Goal: Task Accomplishment & Management: Complete application form

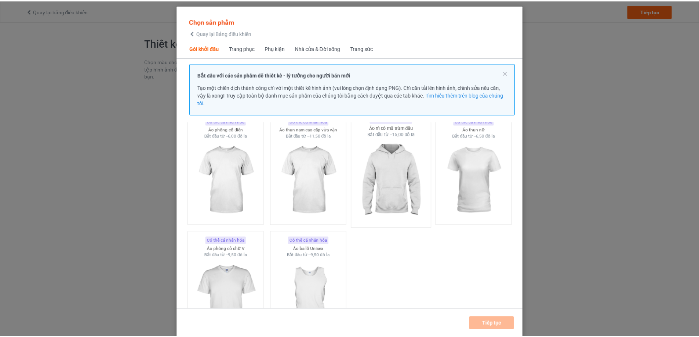
scroll to position [46, 0]
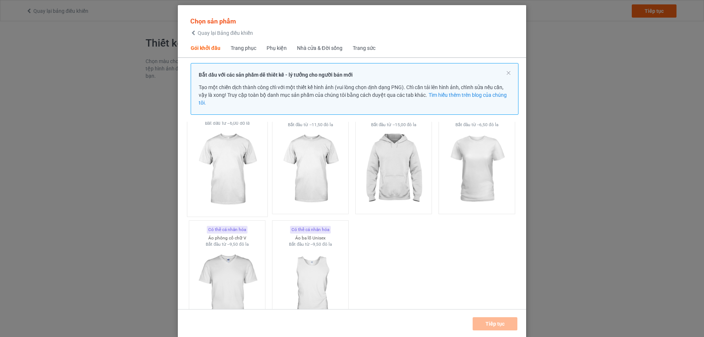
click at [234, 183] on img at bounding box center [227, 170] width 69 height 86
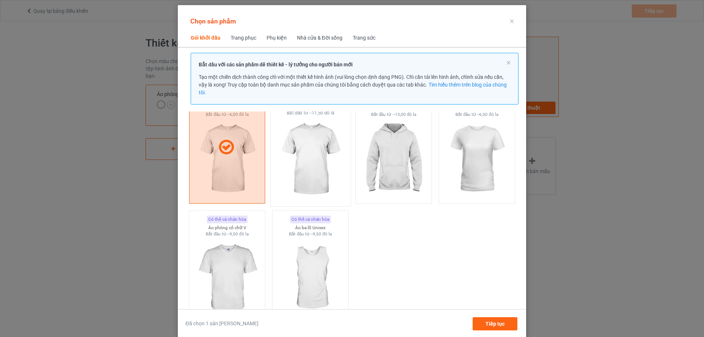
click at [307, 184] on img at bounding box center [310, 159] width 69 height 86
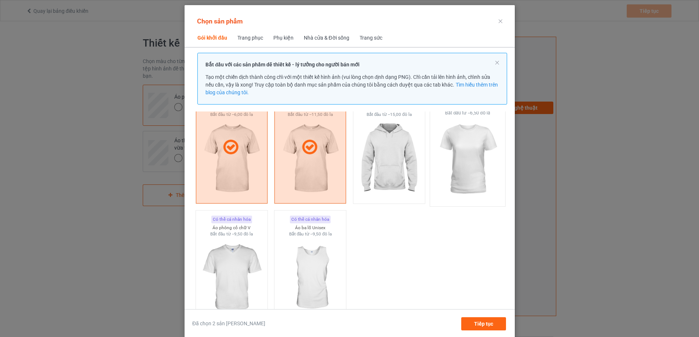
click at [478, 172] on img at bounding box center [467, 159] width 69 height 86
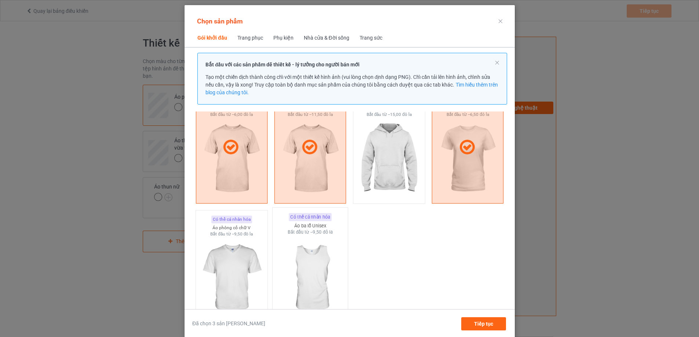
click at [327, 253] on img at bounding box center [309, 278] width 69 height 86
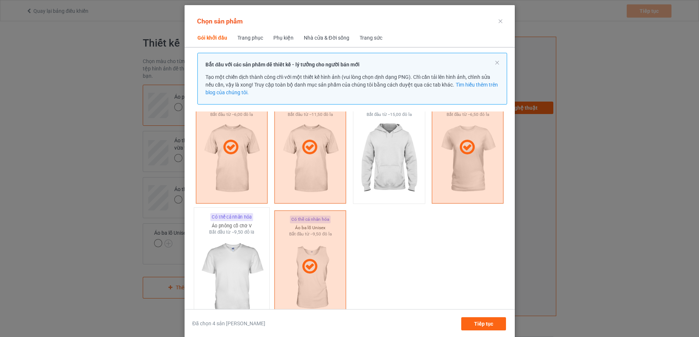
click at [234, 262] on img at bounding box center [231, 278] width 69 height 86
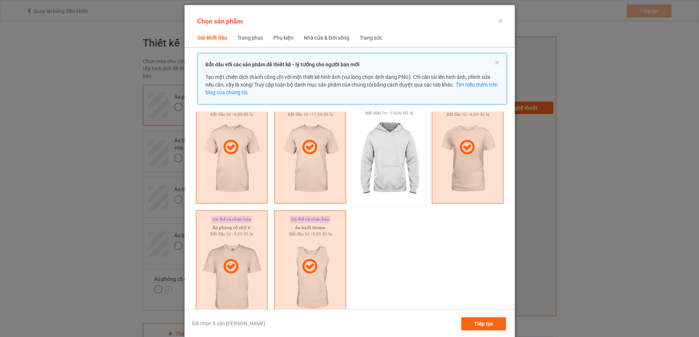
click at [393, 175] on img at bounding box center [388, 159] width 69 height 86
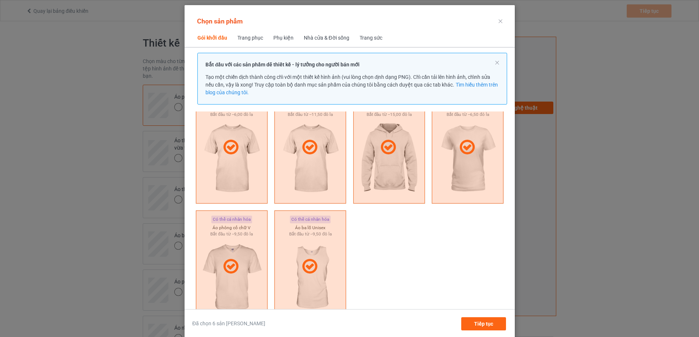
click at [237, 38] on font "Trang phục" at bounding box center [250, 38] width 26 height 6
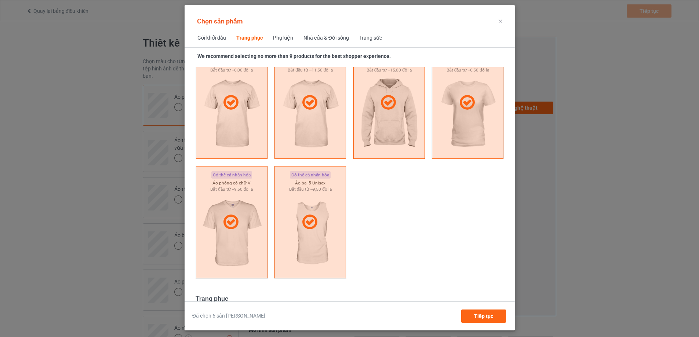
scroll to position [273, 0]
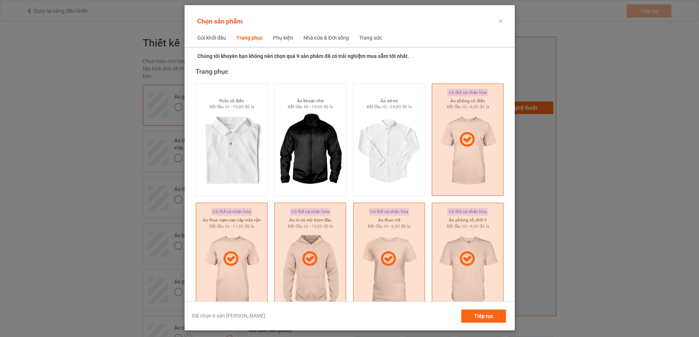
click at [281, 32] on span "Phụ kiện" at bounding box center [282, 38] width 30 height 18
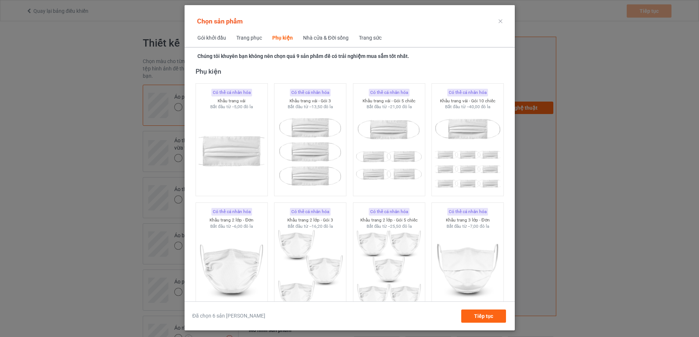
click at [319, 39] on font "Nhà cửa & Đời sống" at bounding box center [325, 38] width 45 height 6
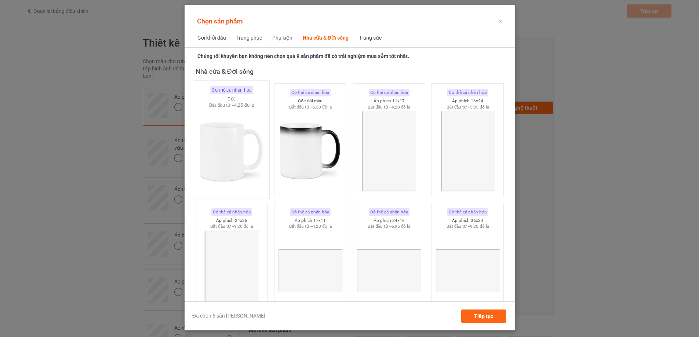
click at [237, 161] on img at bounding box center [231, 152] width 69 height 86
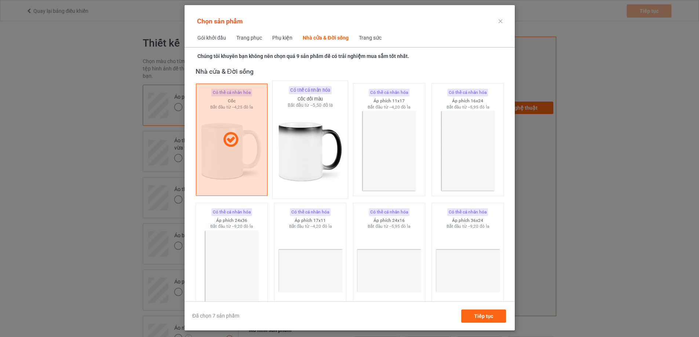
click at [303, 167] on img at bounding box center [309, 152] width 69 height 86
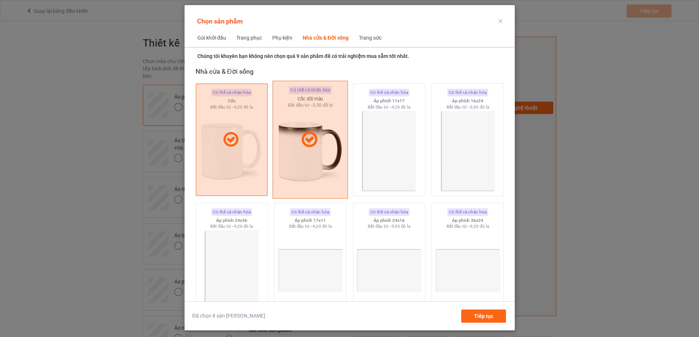
click at [304, 160] on div at bounding box center [309, 140] width 75 height 118
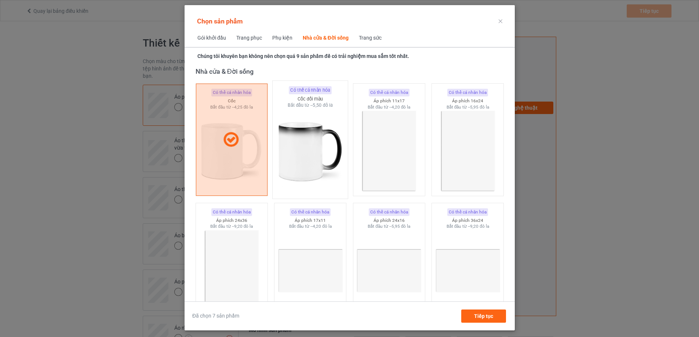
click at [304, 160] on img at bounding box center [309, 152] width 69 height 86
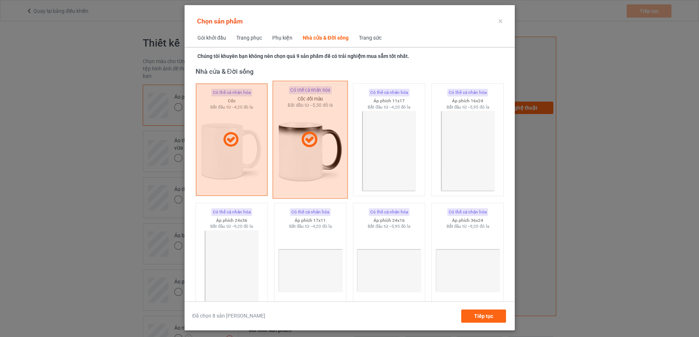
click at [208, 41] on span "Gói khởi đầu" at bounding box center [211, 38] width 39 height 18
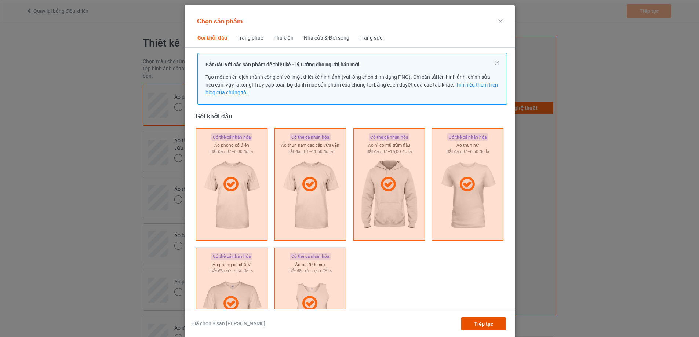
click at [489, 319] on div "Tiếp tục" at bounding box center [483, 323] width 45 height 13
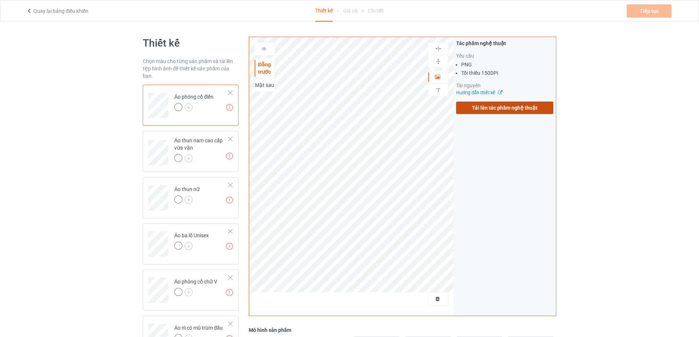
click at [484, 106] on font "Tải lên tác phẩm nghệ thuật" at bounding box center [505, 108] width 66 height 6
click at [0, 0] on input "Tải lên tác phẩm nghệ thuật" at bounding box center [0, 0] width 0 height 0
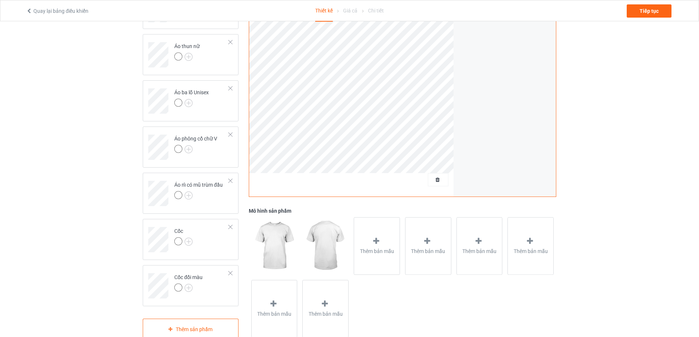
scroll to position [162, 0]
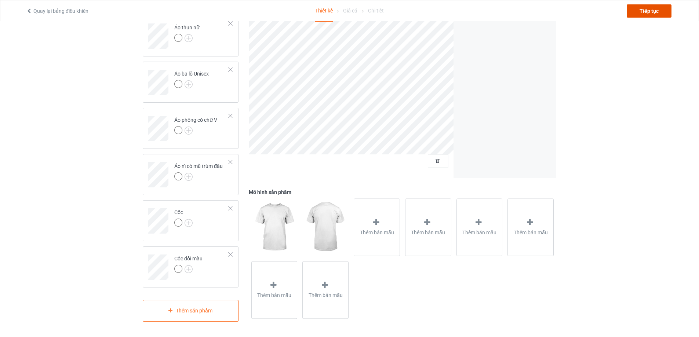
click at [636, 11] on div "Tiếp tục" at bounding box center [648, 10] width 45 height 13
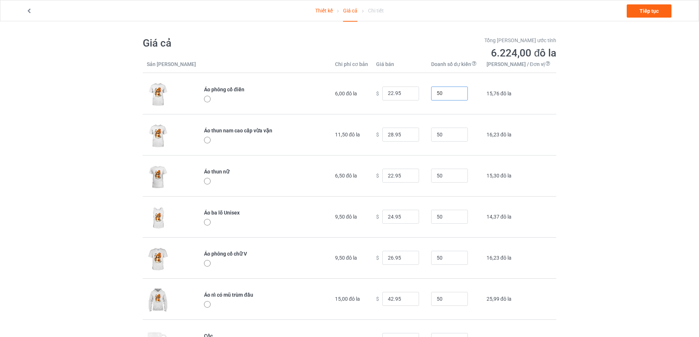
click at [455, 92] on input "50" at bounding box center [449, 94] width 37 height 14
click at [468, 95] on input "49" at bounding box center [449, 94] width 37 height 14
drag, startPoint x: 460, startPoint y: 94, endPoint x: 439, endPoint y: 95, distance: 20.2
click at [439, 95] on td "49" at bounding box center [454, 93] width 55 height 41
type input "20"
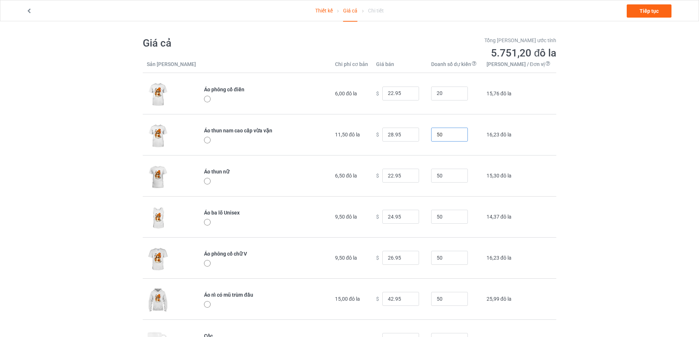
drag, startPoint x: 451, startPoint y: 134, endPoint x: 442, endPoint y: 137, distance: 9.6
click at [441, 137] on td "50" at bounding box center [454, 134] width 55 height 41
type input "20"
drag, startPoint x: 449, startPoint y: 176, endPoint x: 439, endPoint y: 177, distance: 10.1
click at [439, 177] on td "50" at bounding box center [454, 175] width 55 height 41
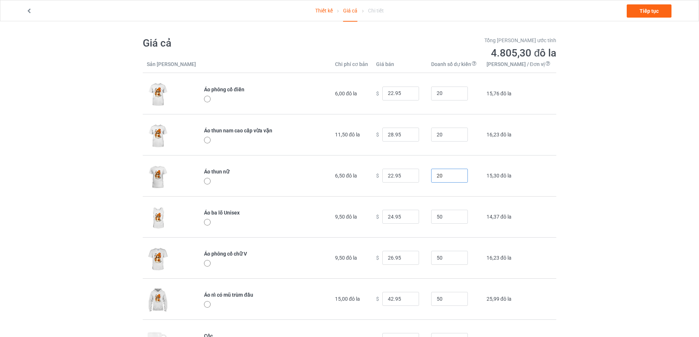
type input "20"
drag, startPoint x: 415, startPoint y: 94, endPoint x: 393, endPoint y: 97, distance: 22.2
click at [393, 97] on div "$ 22.95" at bounding box center [399, 94] width 47 height 14
drag, startPoint x: 409, startPoint y: 93, endPoint x: 393, endPoint y: 95, distance: 16.3
click at [393, 95] on div "$ 0.02" at bounding box center [399, 94] width 47 height 14
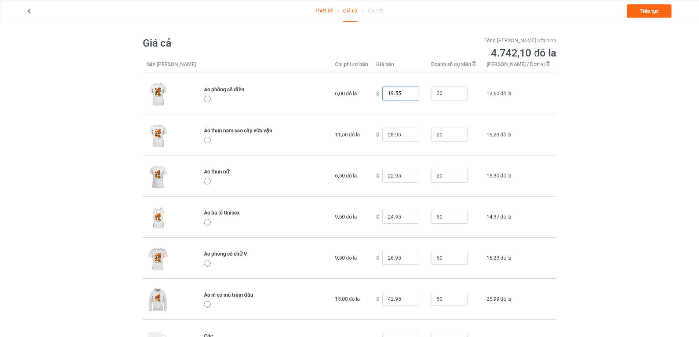
type input "19.55"
click at [419, 136] on input "27.95" at bounding box center [400, 135] width 37 height 14
click at [419, 136] on input "26.95" at bounding box center [400, 135] width 37 height 14
click at [419, 136] on input "25.95" at bounding box center [400, 135] width 37 height 14
click at [419, 136] on input "24.95" at bounding box center [400, 135] width 37 height 14
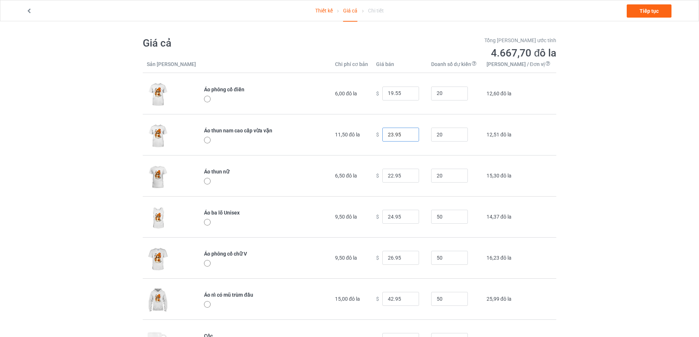
click at [419, 136] on input "23.95" at bounding box center [400, 135] width 37 height 14
drag, startPoint x: 415, startPoint y: 136, endPoint x: 399, endPoint y: 137, distance: 15.8
click at [399, 137] on input "23.95" at bounding box center [400, 135] width 37 height 14
drag, startPoint x: 413, startPoint y: 135, endPoint x: 392, endPoint y: 138, distance: 21.2
click at [392, 138] on div "$ 0.00" at bounding box center [399, 135] width 47 height 14
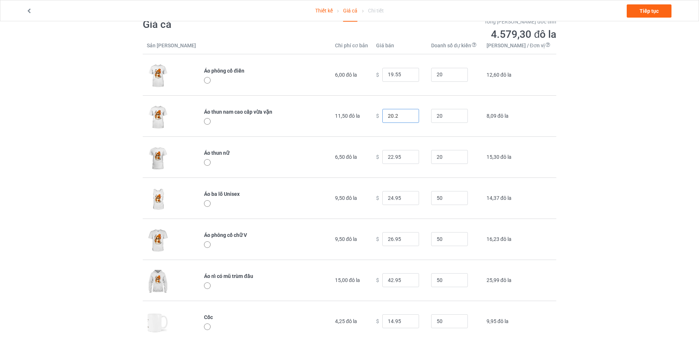
scroll to position [37, 0]
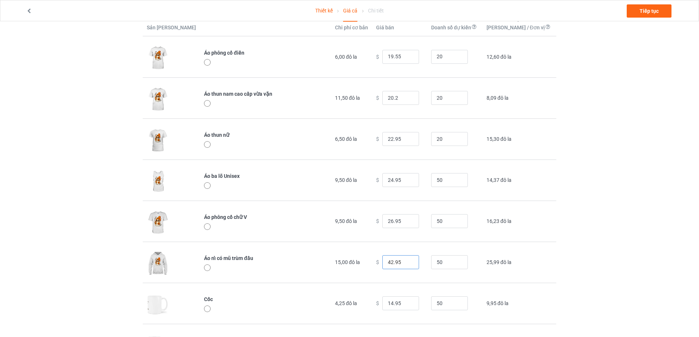
type input "20.20"
drag, startPoint x: 413, startPoint y: 263, endPoint x: 397, endPoint y: 263, distance: 16.1
click at [395, 263] on input "42.95" at bounding box center [400, 262] width 37 height 14
type input "40.50"
drag, startPoint x: 411, startPoint y: 222, endPoint x: 396, endPoint y: 224, distance: 15.6
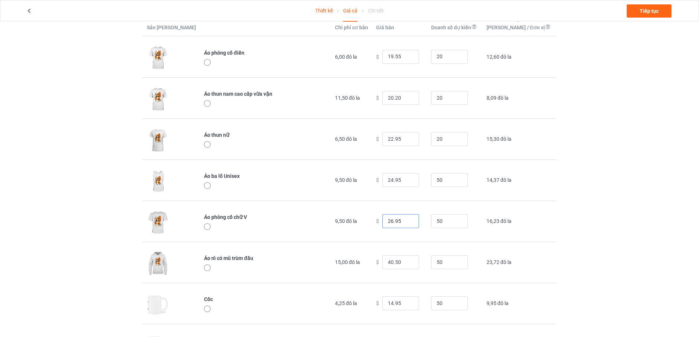
click at [391, 224] on div "$ 26.95" at bounding box center [399, 221] width 47 height 14
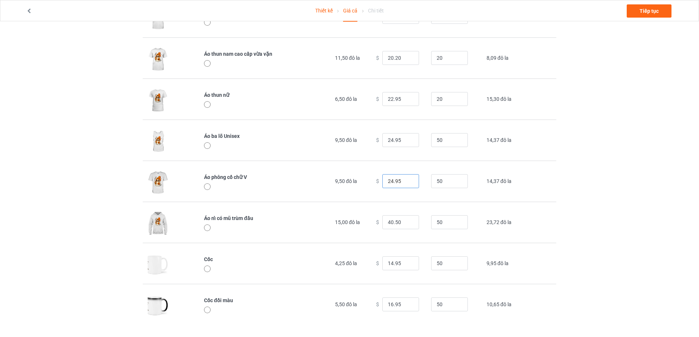
scroll to position [80, 0]
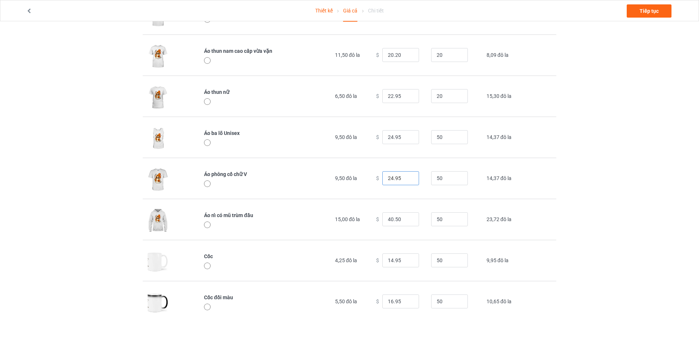
type input "24.95"
drag, startPoint x: 411, startPoint y: 260, endPoint x: 396, endPoint y: 261, distance: 15.1
click at [396, 261] on input "14.95" at bounding box center [400, 260] width 37 height 14
type input "12.57"
drag, startPoint x: 412, startPoint y: 301, endPoint x: 396, endPoint y: 303, distance: 15.8
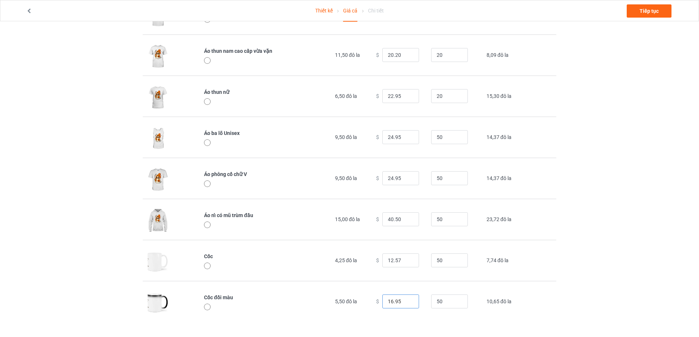
click at [396, 303] on input "16.95" at bounding box center [400, 301] width 37 height 14
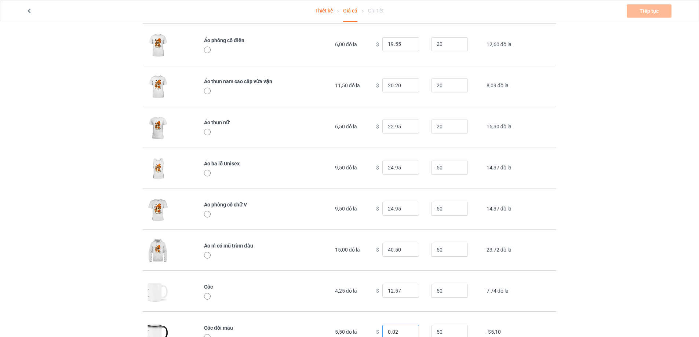
scroll to position [0, 0]
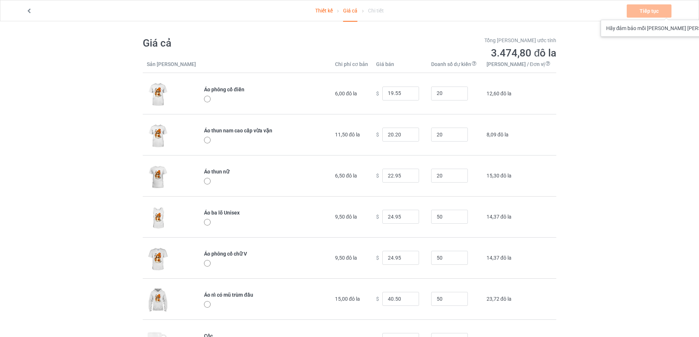
type input "0.02"
click at [650, 12] on div "Tiếp tục Hãy đảm bảo mỗi [PERSON_NAME] [PERSON_NAME]" at bounding box center [649, 10] width 46 height 13
click at [324, 4] on link "Thiết kế" at bounding box center [324, 10] width 18 height 21
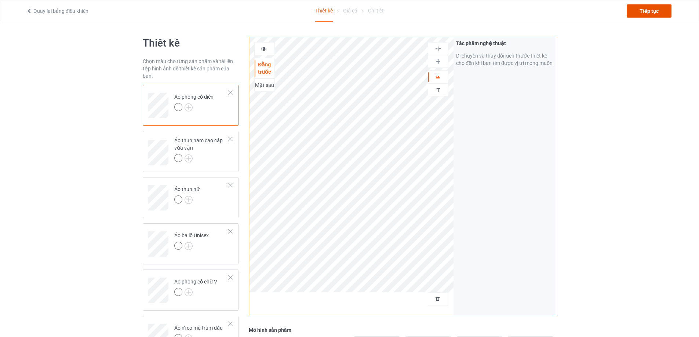
click at [647, 8] on font "Tiếp tục" at bounding box center [648, 11] width 19 height 6
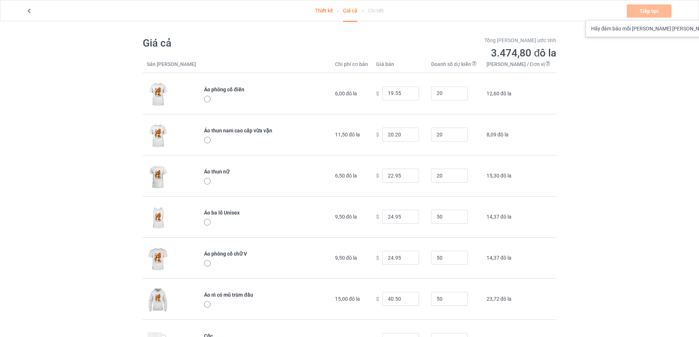
click at [635, 13] on div "Tiếp tục Hãy đảm bảo mỗi [PERSON_NAME] [PERSON_NAME]" at bounding box center [649, 10] width 46 height 13
click at [419, 134] on input "21.2" at bounding box center [400, 135] width 37 height 14
click at [419, 133] on input "22.2" at bounding box center [400, 135] width 37 height 14
click at [419, 133] on input "23.2" at bounding box center [400, 135] width 37 height 14
drag, startPoint x: 423, startPoint y: 133, endPoint x: 428, endPoint y: 126, distance: 8.9
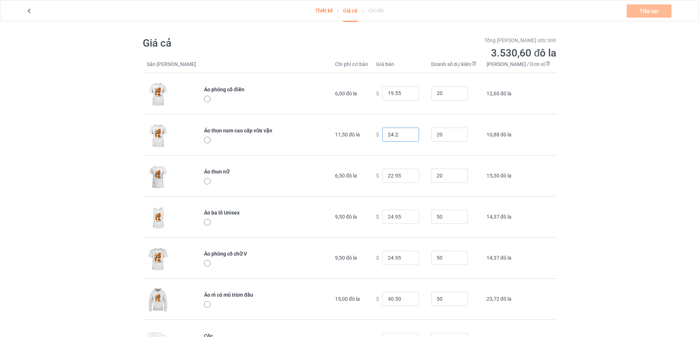
type input "24.2"
click at [419, 133] on input "24.2" at bounding box center [400, 135] width 37 height 14
type input "20.55"
type input "24.20"
click at [419, 91] on input "20.55" at bounding box center [400, 94] width 37 height 14
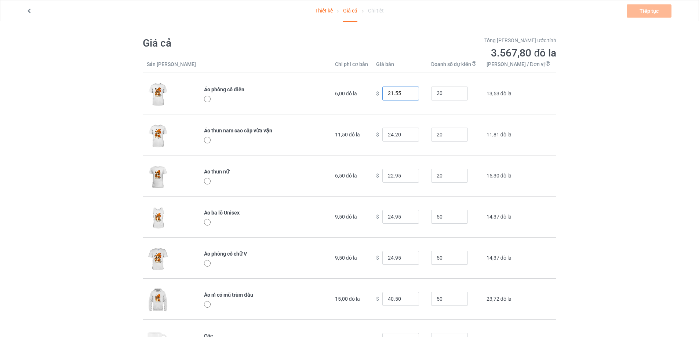
click at [419, 92] on input "21.55" at bounding box center [400, 94] width 37 height 14
click at [419, 91] on input "22.55" at bounding box center [400, 94] width 37 height 14
click at [419, 91] on input "23.55" at bounding box center [400, 94] width 37 height 14
click at [419, 91] on input "24.55" at bounding box center [400, 94] width 37 height 14
click at [419, 91] on input "25.55" at bounding box center [400, 94] width 37 height 14
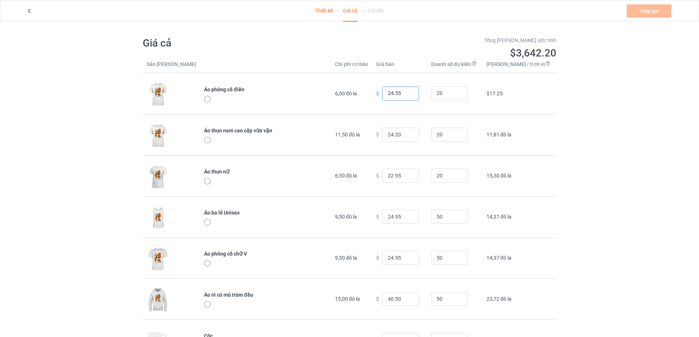
click at [419, 95] on input "24.55" at bounding box center [400, 94] width 37 height 14
click at [419, 95] on input "23.55" at bounding box center [400, 94] width 37 height 14
type input "22.55"
click at [419, 95] on input "22.55" at bounding box center [400, 94] width 37 height 14
click at [419, 133] on input "25.2" at bounding box center [400, 135] width 37 height 14
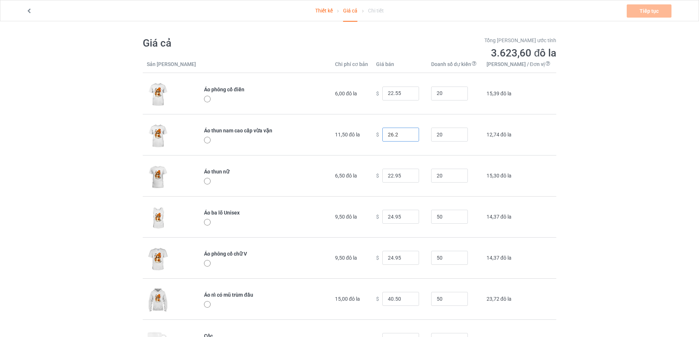
click at [419, 133] on input "26.2" at bounding box center [400, 135] width 37 height 14
click at [419, 133] on input "27.2" at bounding box center [400, 135] width 37 height 14
click at [419, 133] on input "28.2" at bounding box center [400, 135] width 37 height 14
click at [419, 133] on input "29.2" at bounding box center [400, 135] width 37 height 14
type input "29.20"
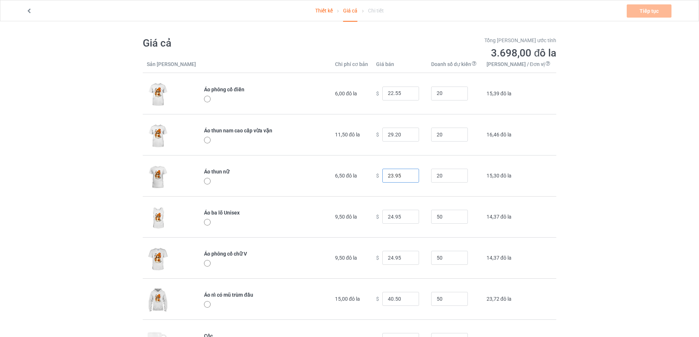
click at [419, 173] on input "23.95" at bounding box center [400, 176] width 37 height 14
click at [419, 173] on input "24.95" at bounding box center [400, 176] width 37 height 14
click at [419, 173] on input "25.95" at bounding box center [400, 176] width 37 height 14
click at [419, 173] on input "26.95" at bounding box center [400, 176] width 37 height 14
type input "27.95"
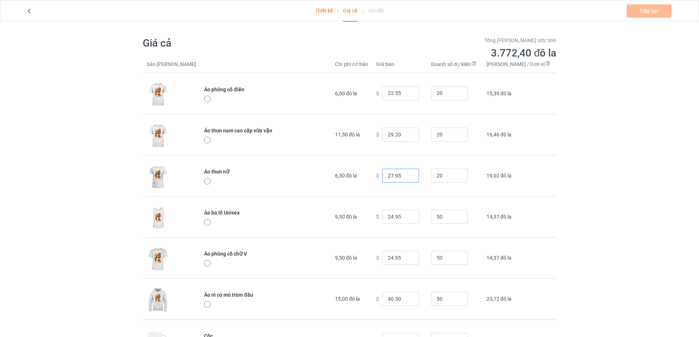
click at [419, 173] on input "27.95" at bounding box center [400, 176] width 37 height 14
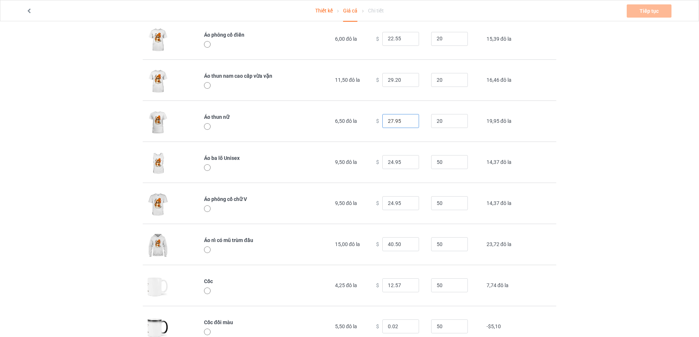
scroll to position [73, 0]
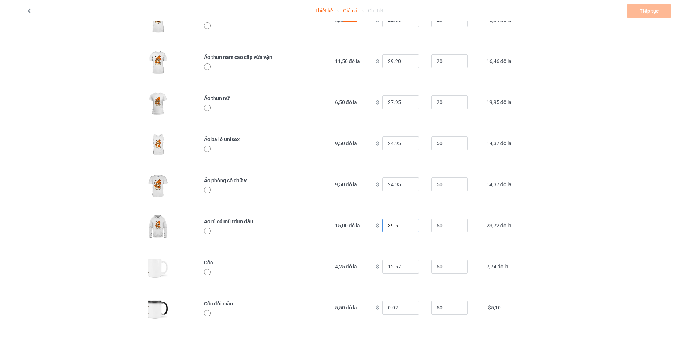
click at [419, 226] on input "39.5" at bounding box center [400, 226] width 37 height 14
click at [419, 225] on input "40.5" at bounding box center [400, 226] width 37 height 14
click at [419, 224] on input "41.5" at bounding box center [400, 226] width 37 height 14
click at [419, 224] on input "42.5" at bounding box center [400, 226] width 37 height 14
click at [419, 224] on input "43.5" at bounding box center [400, 226] width 37 height 14
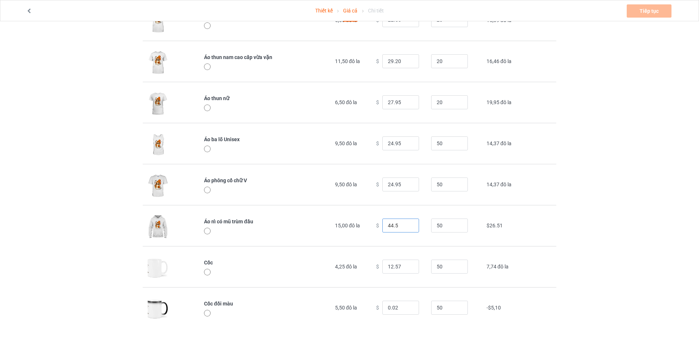
click at [419, 223] on input "44.5" at bounding box center [400, 226] width 37 height 14
click at [419, 223] on input "45.5" at bounding box center [400, 226] width 37 height 14
click at [419, 223] on input "46.5" at bounding box center [400, 226] width 37 height 14
click at [419, 223] on input "47.5" at bounding box center [400, 226] width 37 height 14
click at [419, 223] on input "48.5" at bounding box center [400, 226] width 37 height 14
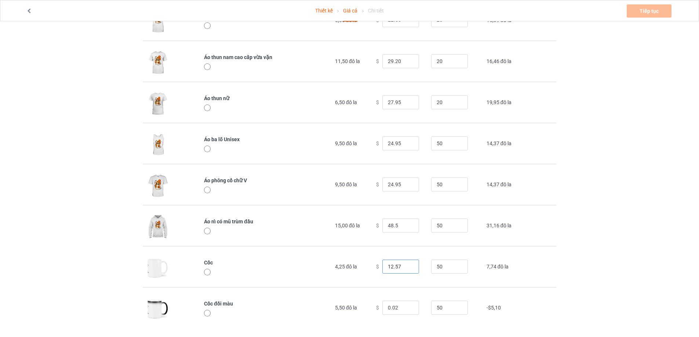
type input "48.50"
click at [419, 266] on input "13.57" at bounding box center [400, 267] width 37 height 14
click at [419, 266] on input "14.57" at bounding box center [400, 267] width 37 height 14
click at [419, 266] on input "15.57" at bounding box center [400, 267] width 37 height 14
click at [419, 266] on input "16.57" at bounding box center [400, 267] width 37 height 14
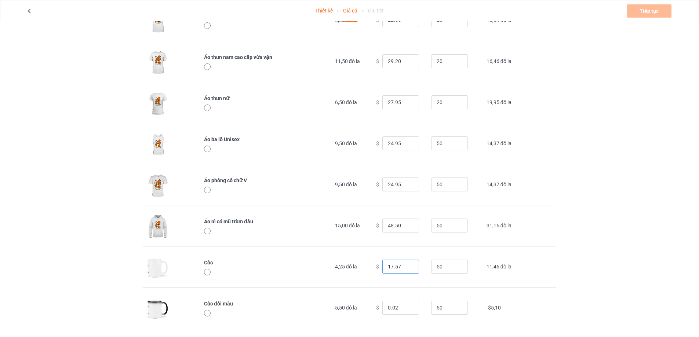
type input "17.57"
click at [419, 266] on input "17.57" at bounding box center [400, 267] width 37 height 14
click at [419, 305] on input "1.02" at bounding box center [400, 308] width 37 height 14
click at [419, 305] on input "2.02" at bounding box center [400, 308] width 37 height 14
click at [419, 305] on input "3.02" at bounding box center [400, 308] width 37 height 14
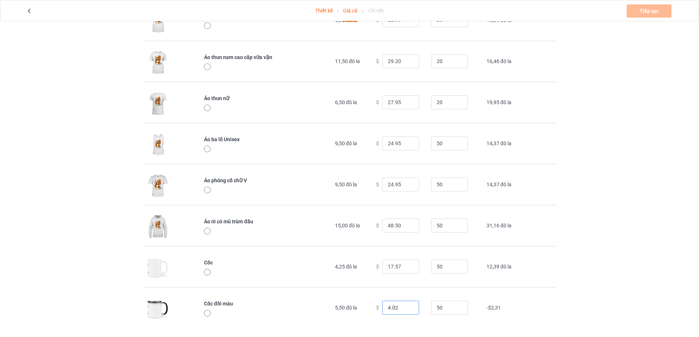
click at [419, 305] on input "4.02" at bounding box center [400, 308] width 37 height 14
drag, startPoint x: 413, startPoint y: 307, endPoint x: 390, endPoint y: 308, distance: 22.4
click at [389, 311] on div "$ 4.02" at bounding box center [399, 308] width 47 height 14
drag, startPoint x: 406, startPoint y: 310, endPoint x: 393, endPoint y: 310, distance: 12.1
click at [392, 310] on div "$ 0.02" at bounding box center [399, 308] width 47 height 14
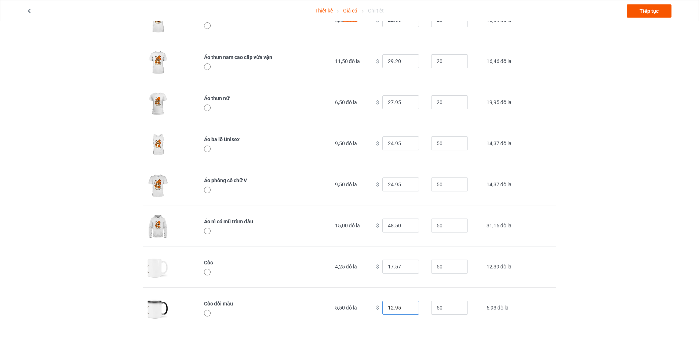
type input "12.95"
click at [653, 11] on font "Tiếp tục" at bounding box center [648, 11] width 19 height 6
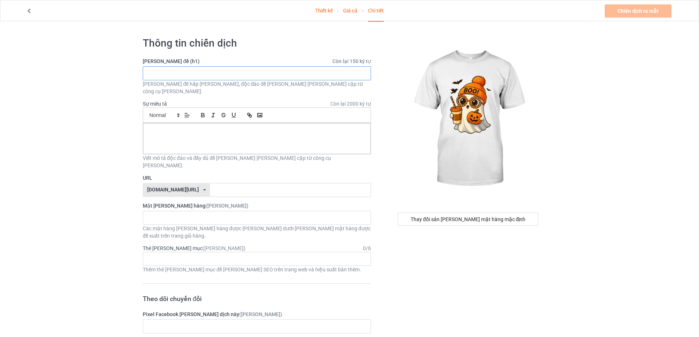
click at [233, 70] on input "text" at bounding box center [257, 73] width 228 height 14
paste input "Cute [DATE] Ghost with Pumpkin Cup"
type input "Cute [DATE] Ghost with Pumpkin Cup"
click at [208, 131] on div at bounding box center [256, 138] width 227 height 31
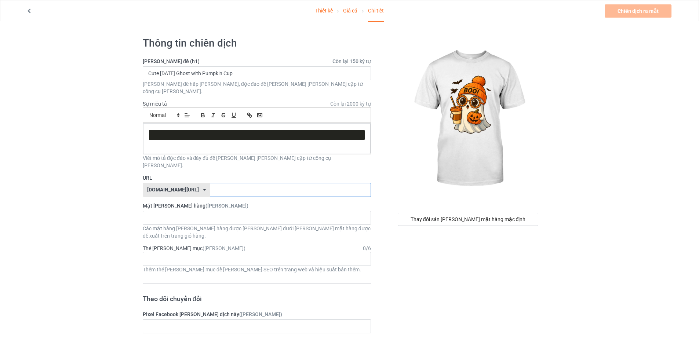
click at [245, 183] on input "text" at bounding box center [290, 190] width 161 height 14
click at [203, 188] on icon at bounding box center [204, 190] width 3 height 4
click at [228, 183] on input "text" at bounding box center [290, 190] width 161 height 14
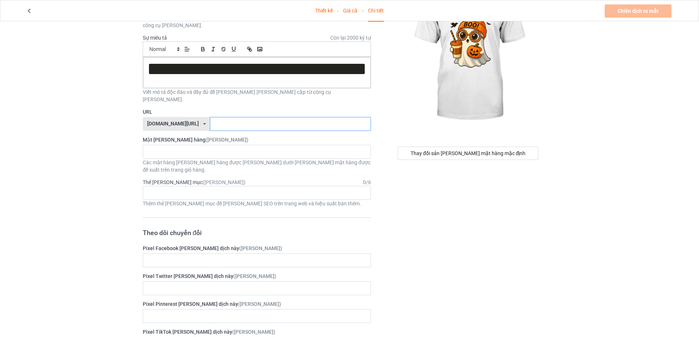
scroll to position [73, 0]
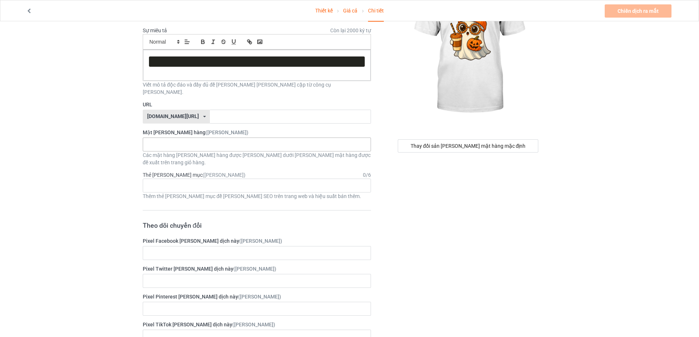
click at [219, 138] on div "[PERSON_NAME] thấy kết quả" at bounding box center [257, 145] width 228 height 14
click at [216, 138] on div "Loading..." at bounding box center [257, 145] width 228 height 14
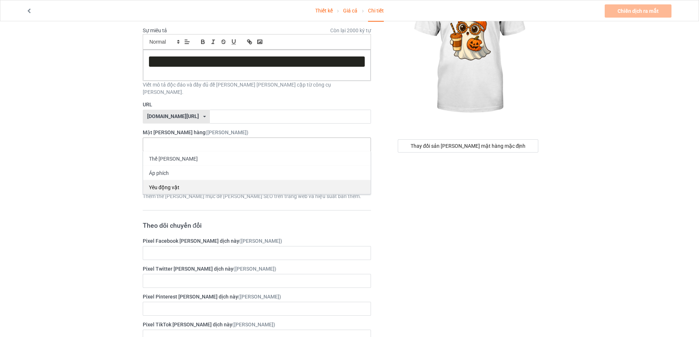
click at [213, 180] on div "Yêu động vật" at bounding box center [256, 187] width 227 height 14
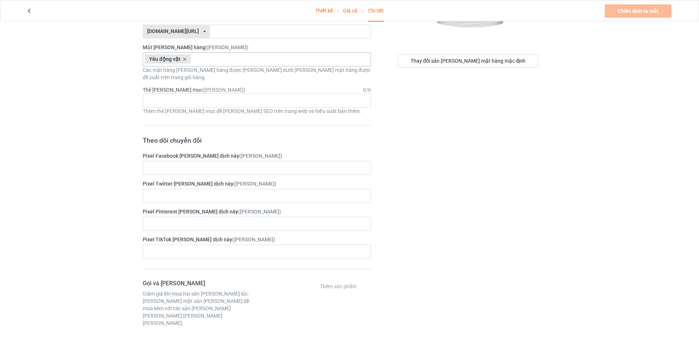
scroll to position [37, 0]
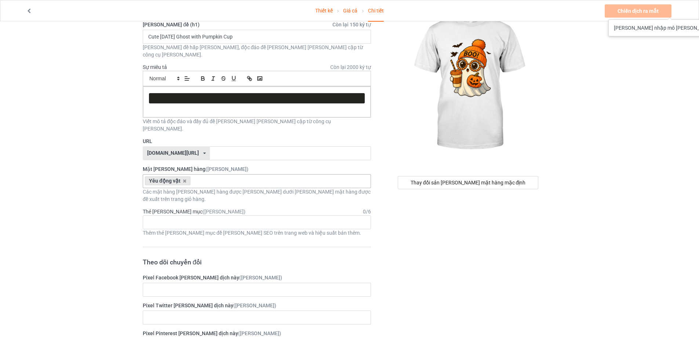
click at [648, 12] on div "Chiến dịch ra mắt [PERSON_NAME] nhập mô [PERSON_NAME] dịch" at bounding box center [638, 10] width 68 height 13
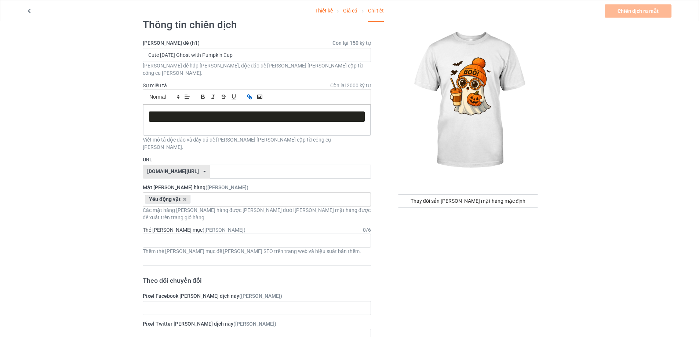
scroll to position [0, 0]
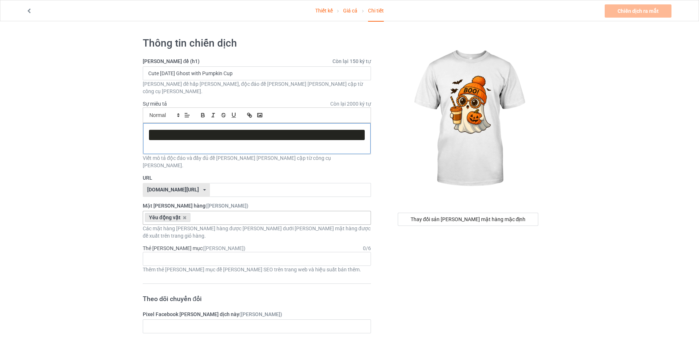
click at [213, 133] on div at bounding box center [256, 138] width 227 height 31
click at [201, 142] on p at bounding box center [257, 145] width 216 height 7
click at [184, 142] on p at bounding box center [257, 145] width 216 height 7
click at [184, 133] on pre at bounding box center [257, 135] width 216 height 10
drag, startPoint x: 188, startPoint y: 135, endPoint x: 195, endPoint y: 133, distance: 6.5
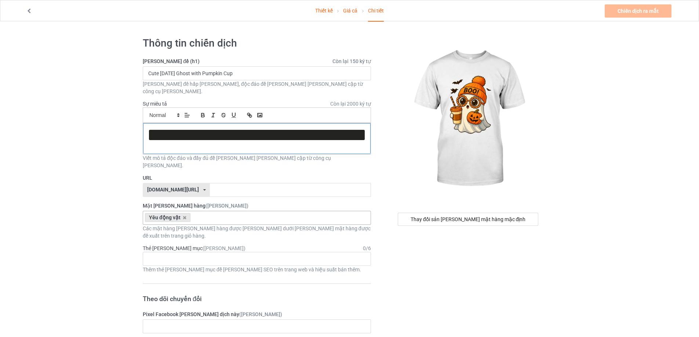
click at [188, 134] on div at bounding box center [256, 138] width 227 height 31
click at [215, 130] on pre at bounding box center [257, 135] width 216 height 10
drag, startPoint x: 217, startPoint y: 127, endPoint x: 228, endPoint y: 127, distance: 10.3
click at [218, 130] on pre at bounding box center [257, 135] width 216 height 10
drag, startPoint x: 281, startPoint y: 128, endPoint x: 292, endPoint y: 135, distance: 13.7
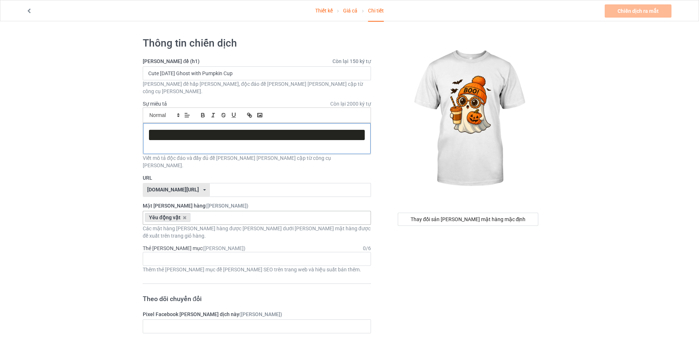
click at [283, 130] on pre at bounding box center [257, 135] width 216 height 10
drag, startPoint x: 176, startPoint y: 139, endPoint x: 159, endPoint y: 123, distance: 23.9
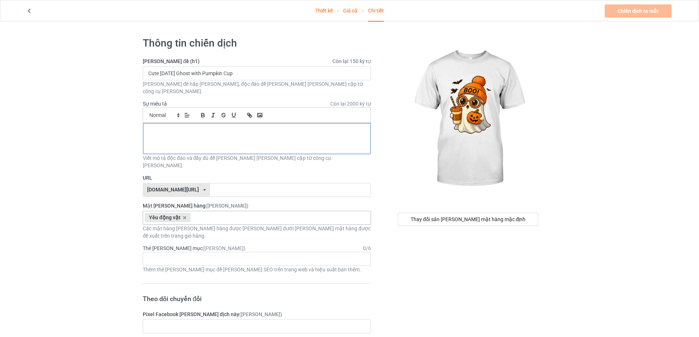
click at [229, 128] on p at bounding box center [257, 131] width 216 height 7
click at [179, 114] on polygon at bounding box center [177, 114] width 1 height 1
click at [158, 121] on span at bounding box center [163, 126] width 29 height 11
click at [175, 128] on p "﻿" at bounding box center [257, 131] width 216 height 7
click at [31, 8] on icon at bounding box center [29, 9] width 6 height 5
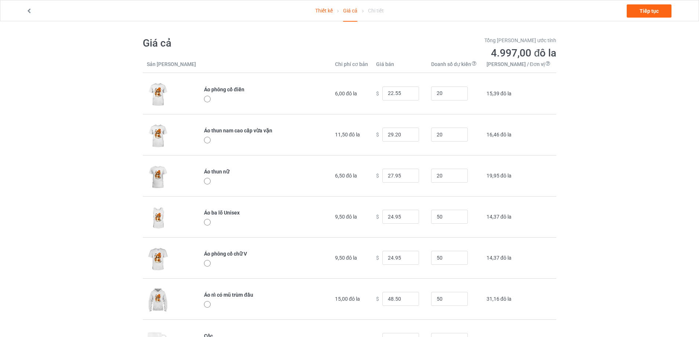
click at [30, 10] on icon at bounding box center [29, 9] width 6 height 5
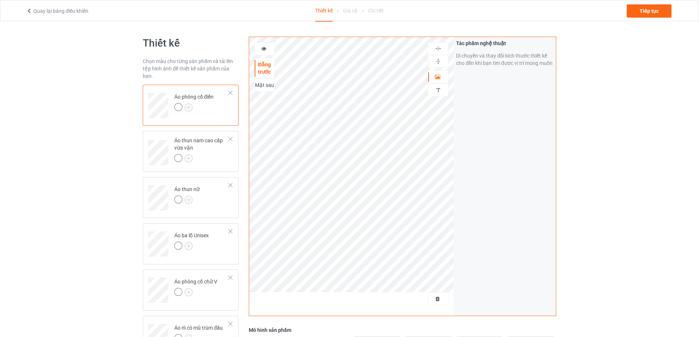
click at [30, 10] on icon at bounding box center [29, 9] width 6 height 5
